Goal: Find specific fact: Find specific fact

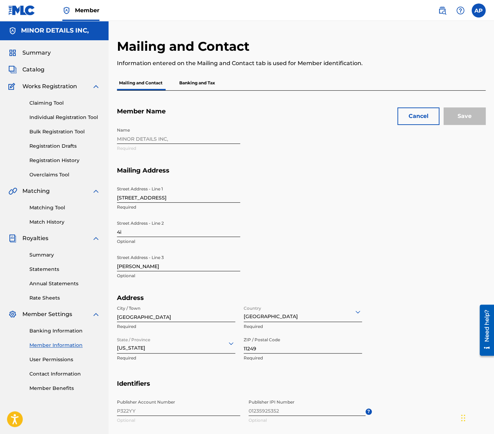
click at [48, 51] on span "Summary" at bounding box center [36, 53] width 28 height 8
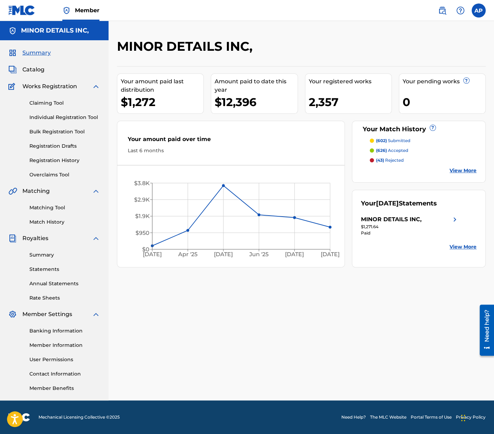
click at [34, 70] on span "Catalog" at bounding box center [33, 70] width 22 height 8
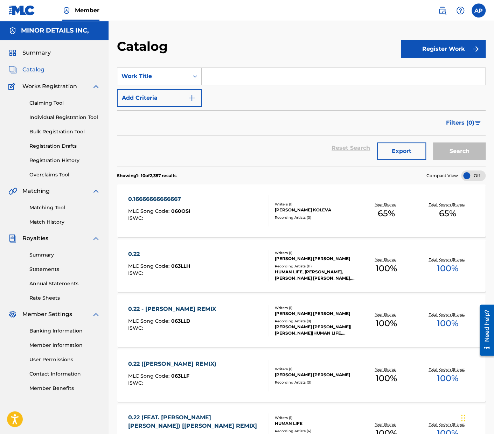
click at [34, 57] on span "Summary" at bounding box center [36, 53] width 28 height 8
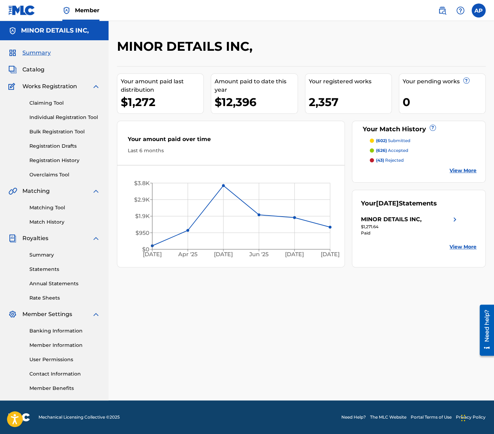
click at [51, 343] on link "Member Information" at bounding box center [64, 345] width 71 height 7
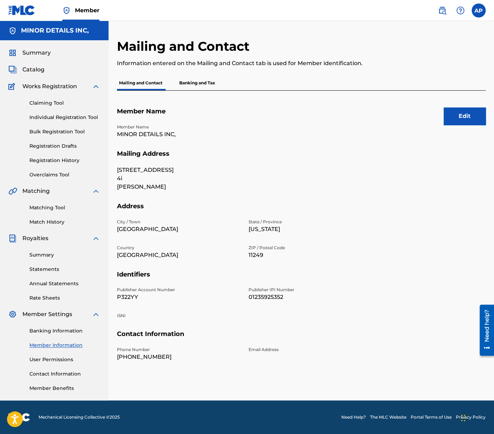
click at [125, 295] on p "P322YY" at bounding box center [178, 297] width 123 height 8
copy p "P322YY"
click at [266, 296] on p "01235925352" at bounding box center [310, 297] width 123 height 8
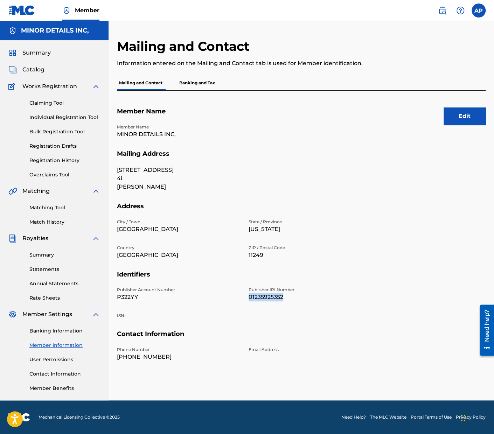
copy p "01235925352"
